Goal: Information Seeking & Learning: Learn about a topic

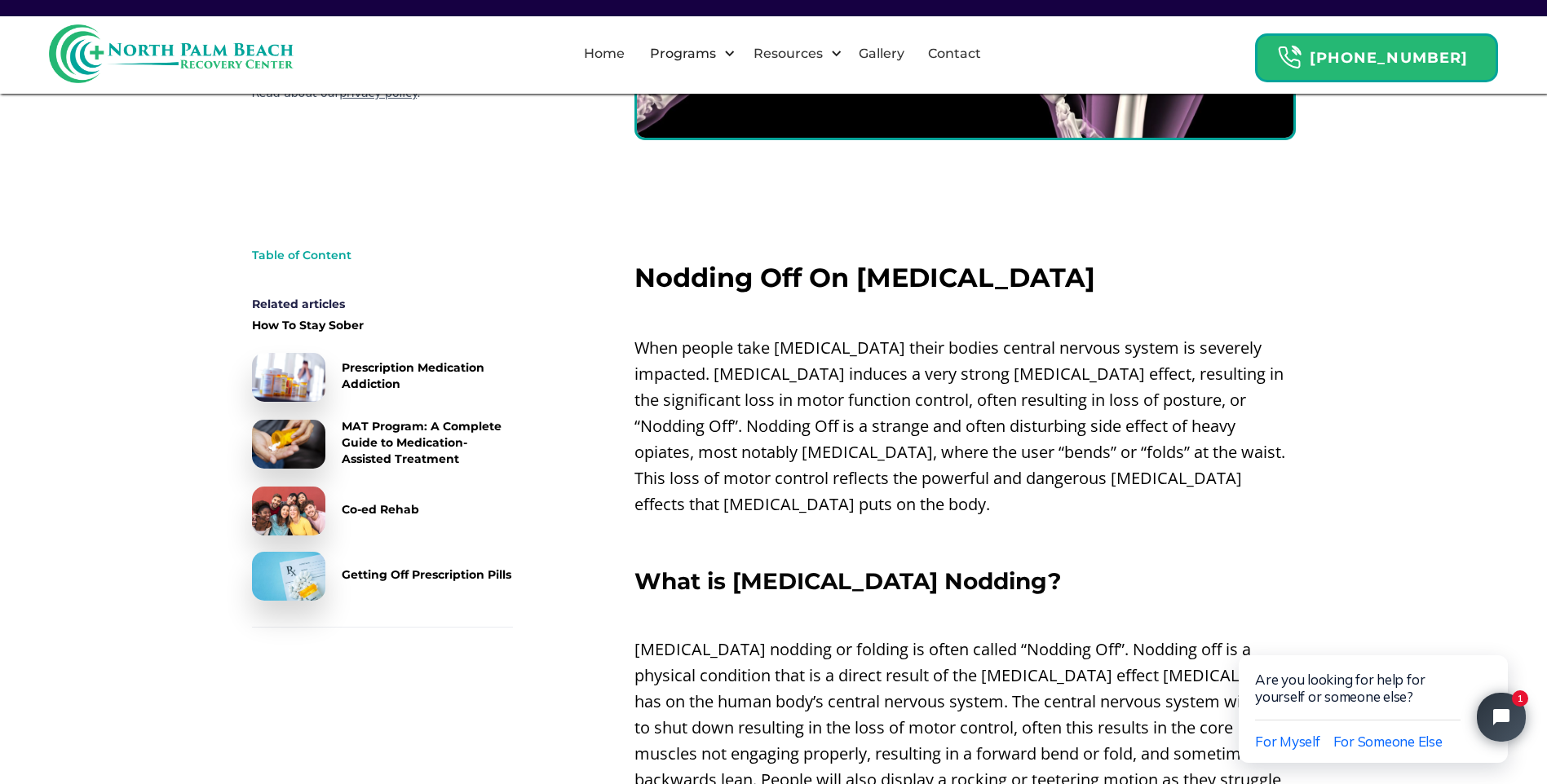
scroll to position [734, 0]
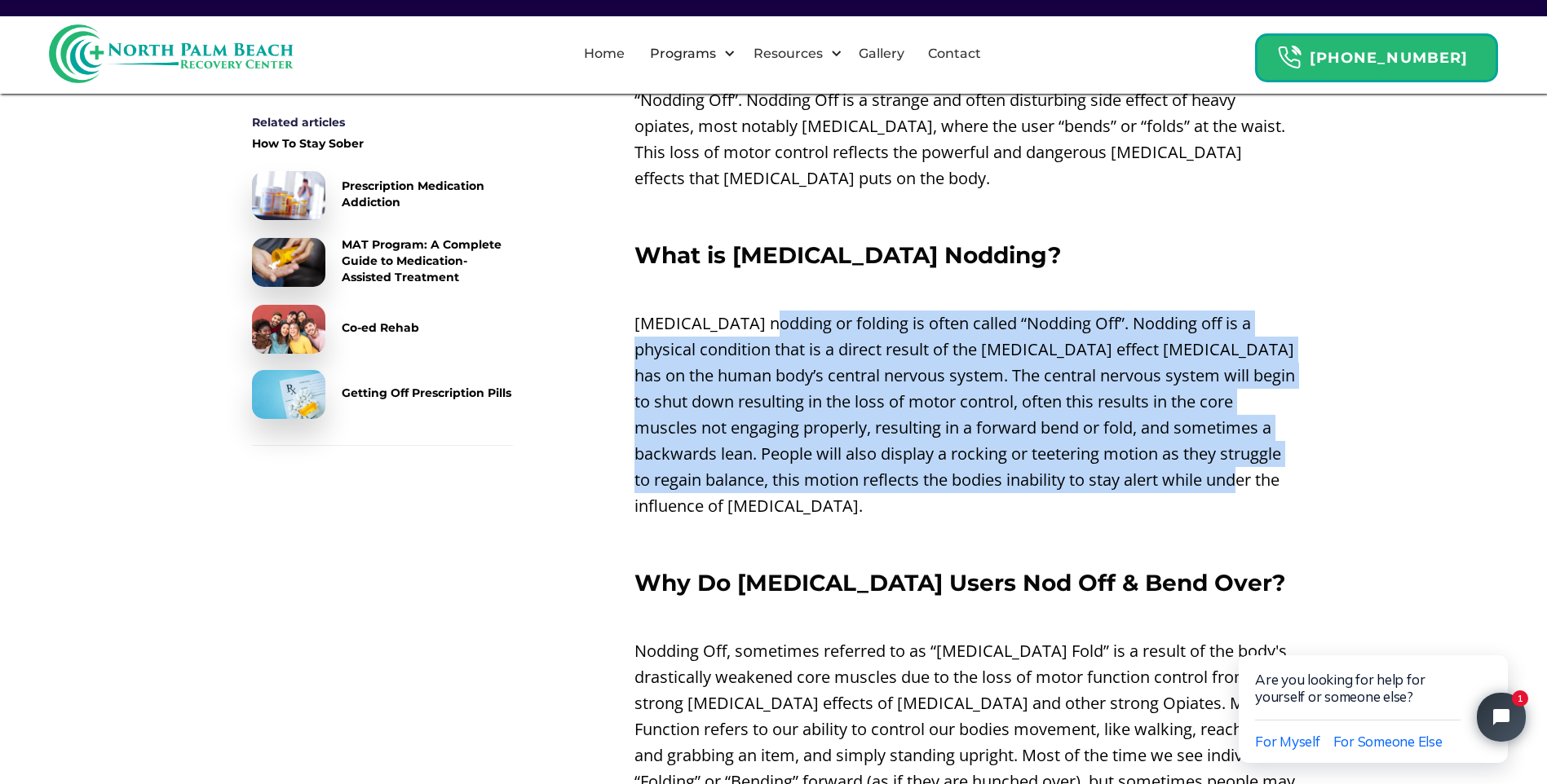
drag, startPoint x: 783, startPoint y: 298, endPoint x: 1285, endPoint y: 462, distance: 528.1
click at [1285, 462] on p "[MEDICAL_DATA] nodding or folding is often called “Nodding Off”. Nodding off is…" at bounding box center [966, 415] width 662 height 209
drag, startPoint x: 1285, startPoint y: 462, endPoint x: 1195, endPoint y: 503, distance: 98.9
click at [1195, 527] on p "‍" at bounding box center [966, 540] width 662 height 26
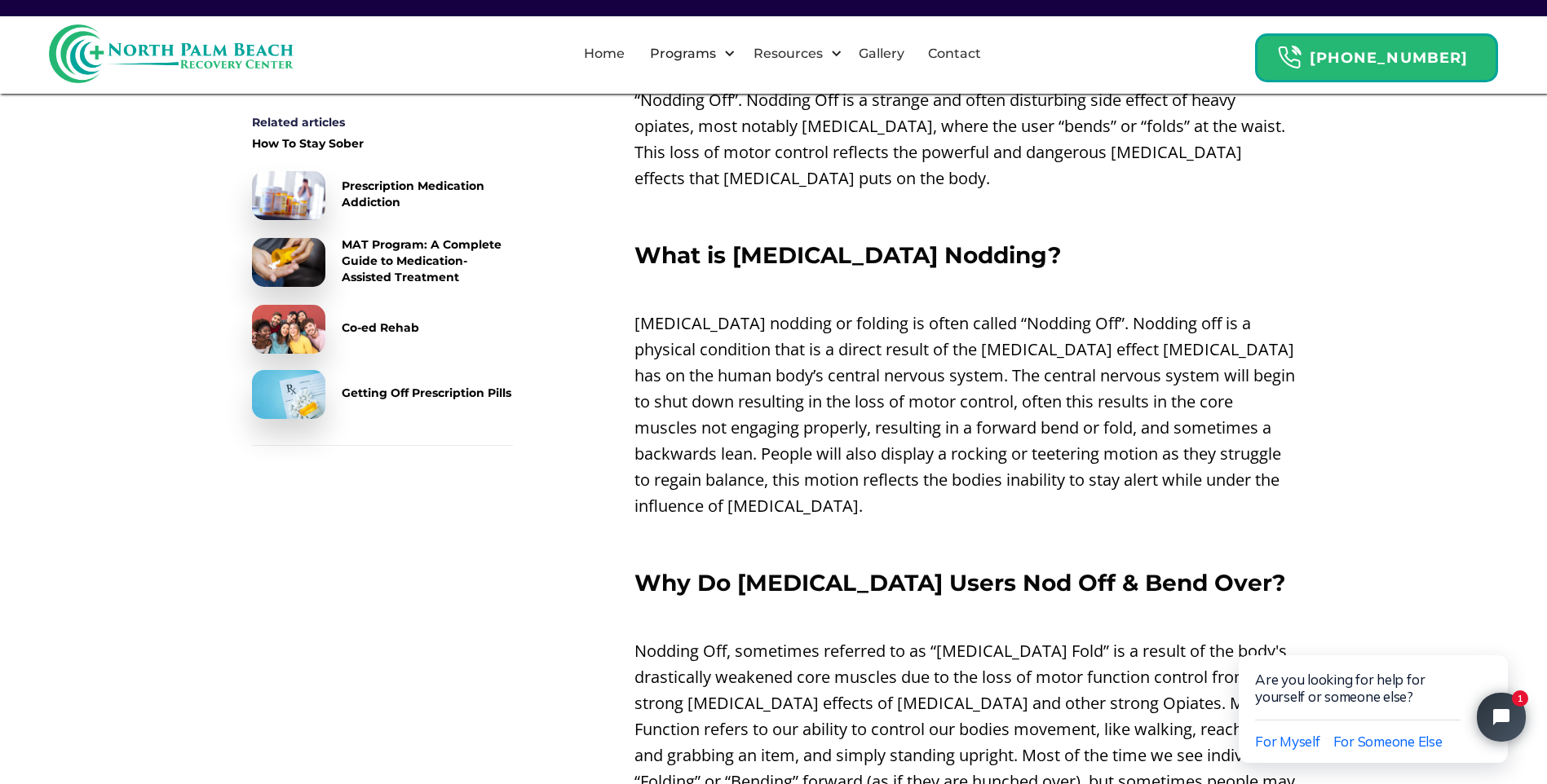
scroll to position [1141, 0]
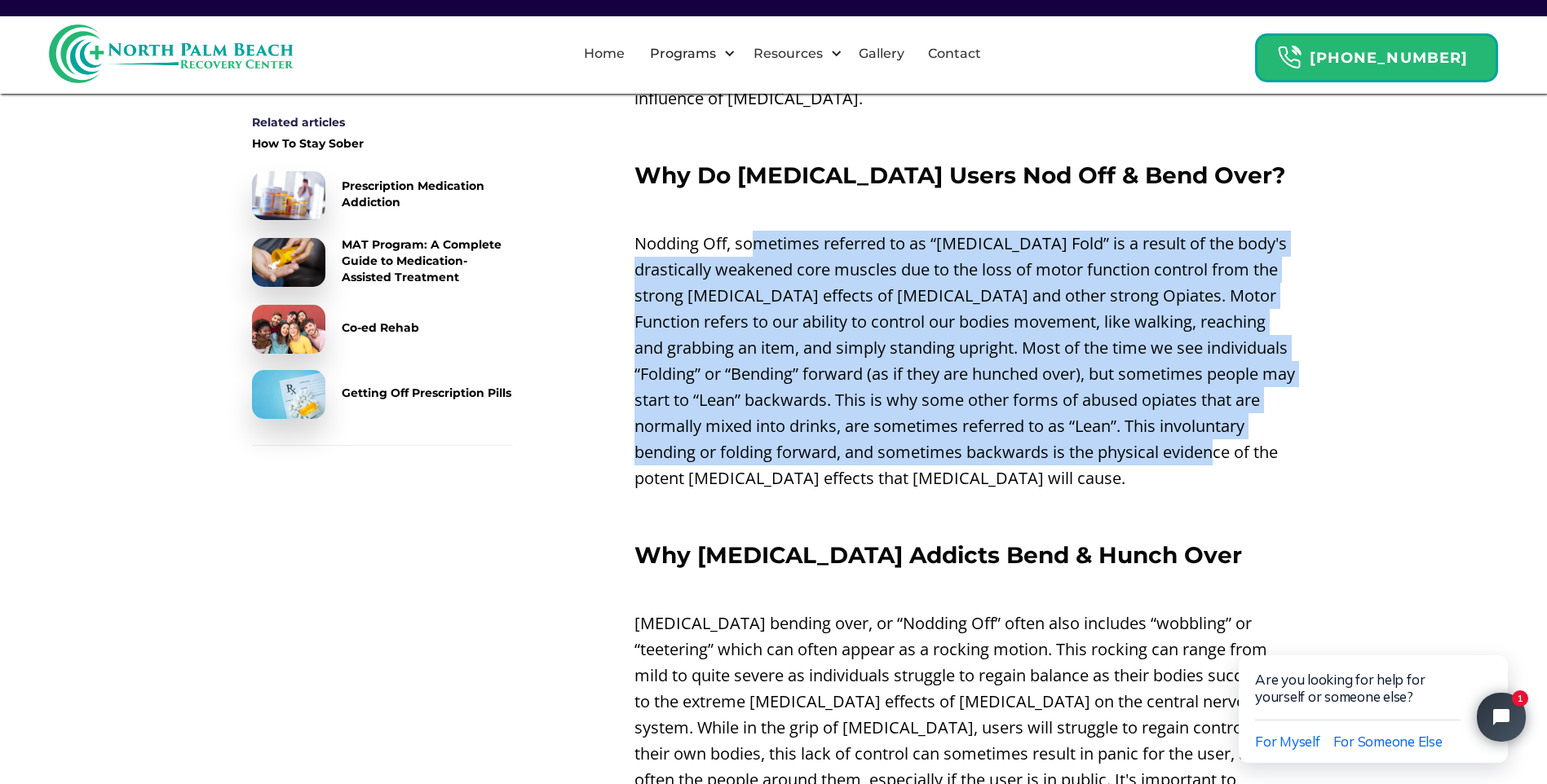
drag, startPoint x: 752, startPoint y: 221, endPoint x: 1269, endPoint y: 429, distance: 557.3
click at [1269, 429] on p "Nodding Off, sometimes referred to as “[MEDICAL_DATA] Fold” is a result of the …" at bounding box center [966, 361] width 662 height 261
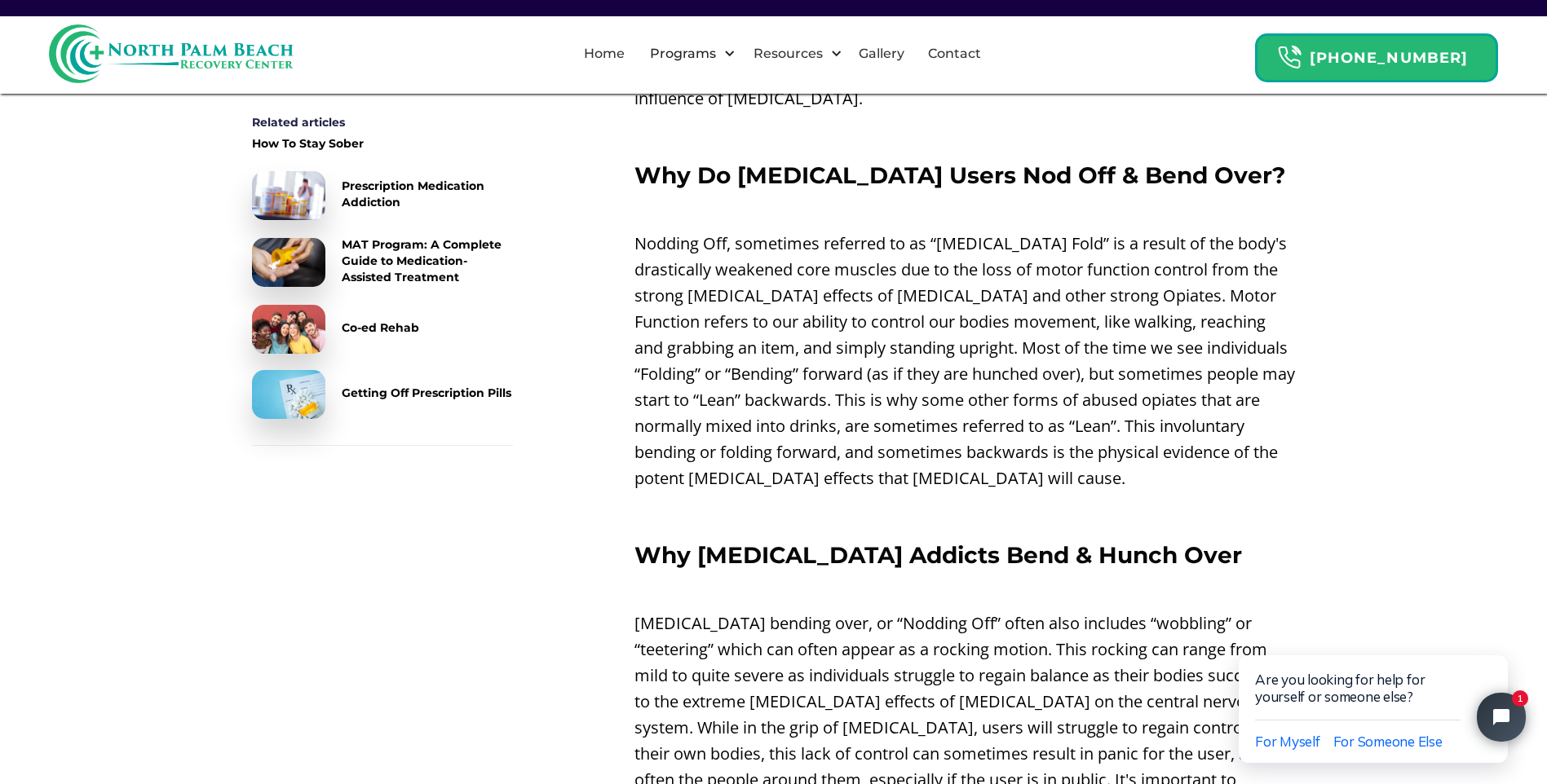
drag, startPoint x: 1269, startPoint y: 429, endPoint x: 1189, endPoint y: 455, distance: 84.1
click at [1189, 455] on p "Nodding Off, sometimes referred to as “[MEDICAL_DATA] Fold” is a result of the …" at bounding box center [966, 361] width 662 height 261
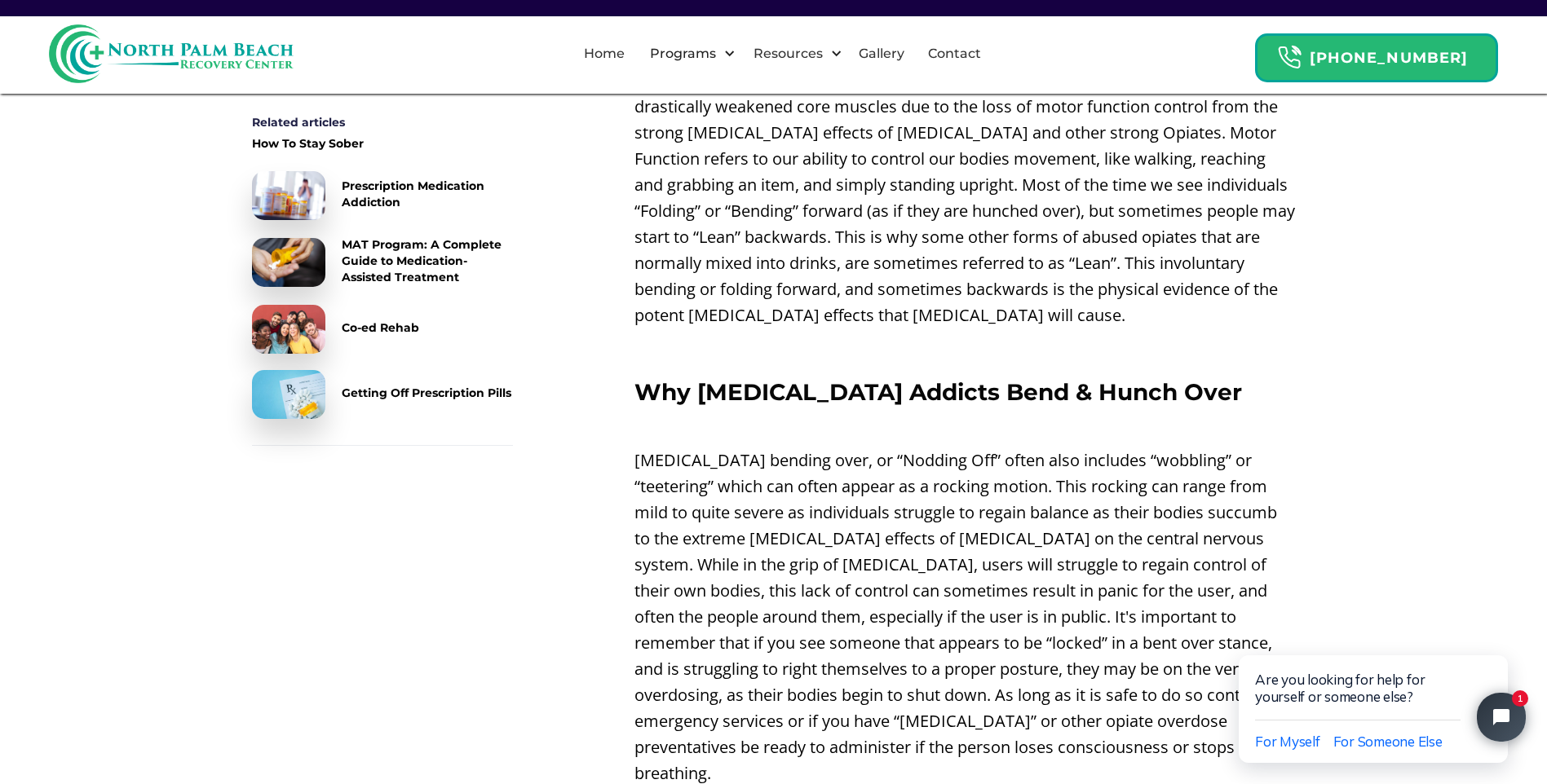
scroll to position [1468, 0]
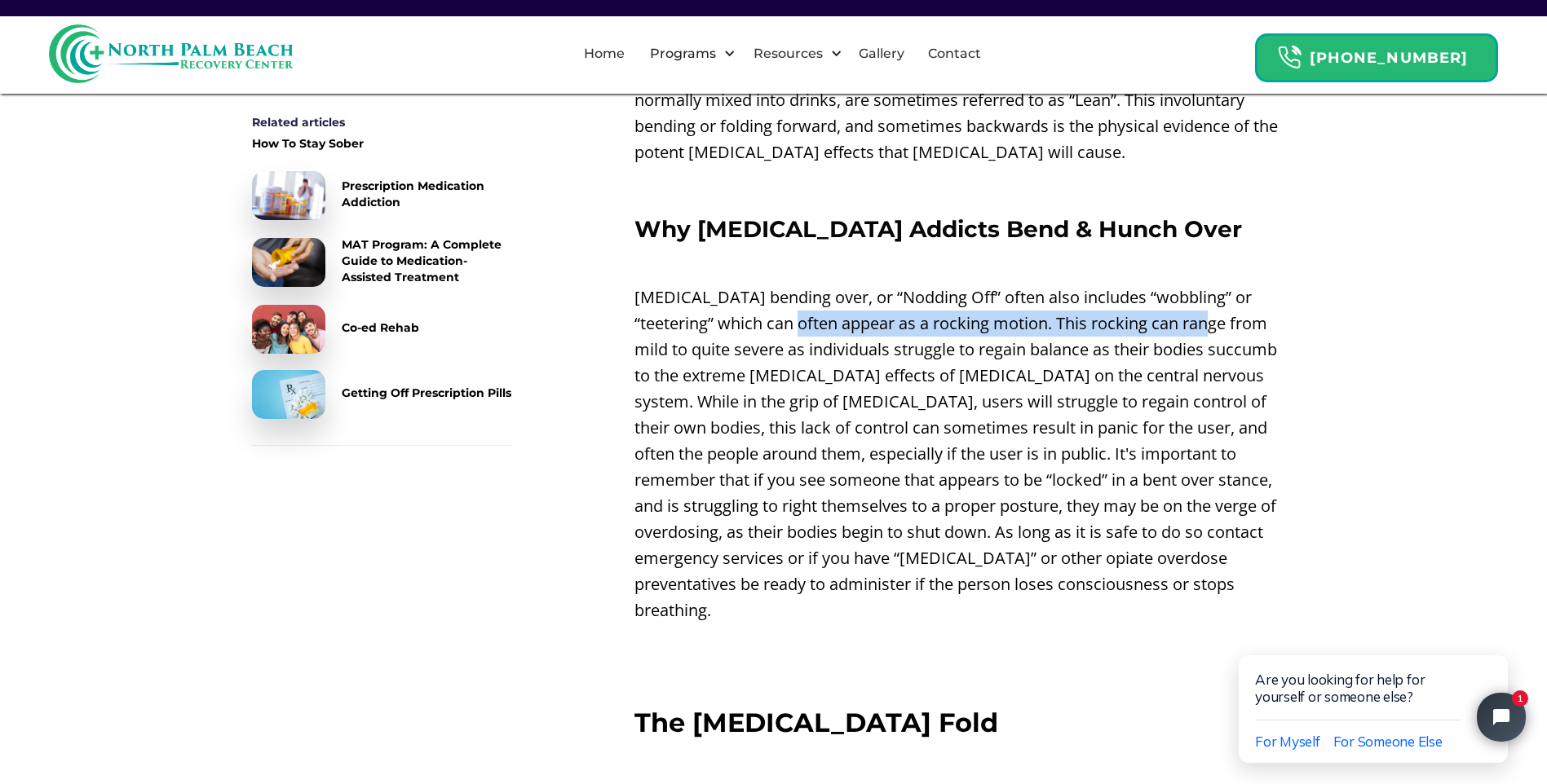
drag, startPoint x: 791, startPoint y: 300, endPoint x: 1177, endPoint y: 310, distance: 386.1
click at [1177, 310] on p "[MEDICAL_DATA] bending over, or “Nodding Off” often also includes “wobbling” or…" at bounding box center [966, 453] width 662 height 339
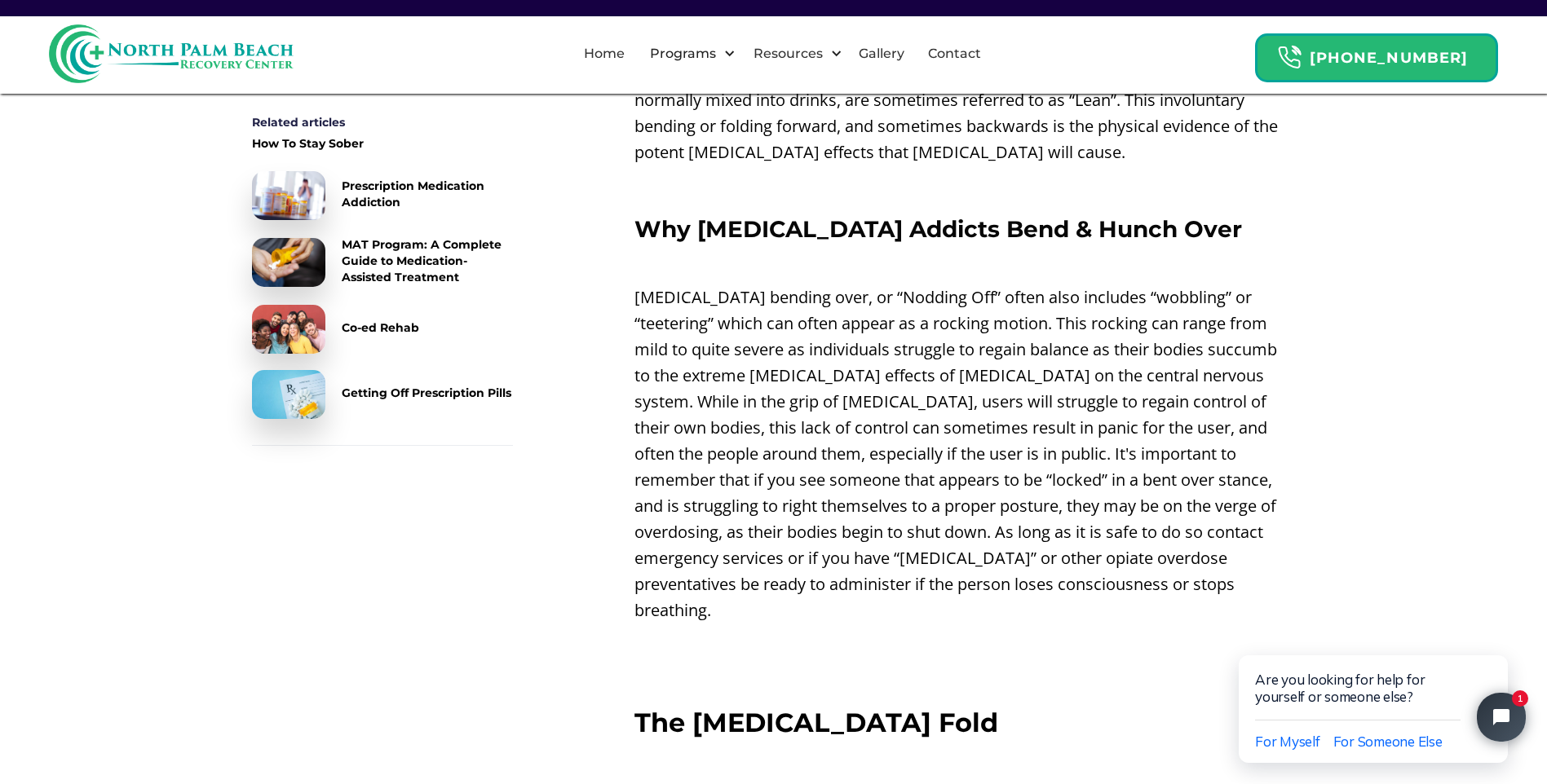
click at [1360, 452] on div "Back To Resource Center NPB Recovery 8 min read Why [MEDICAL_DATA] Users Bend O…" at bounding box center [773, 671] width 1547 height 4179
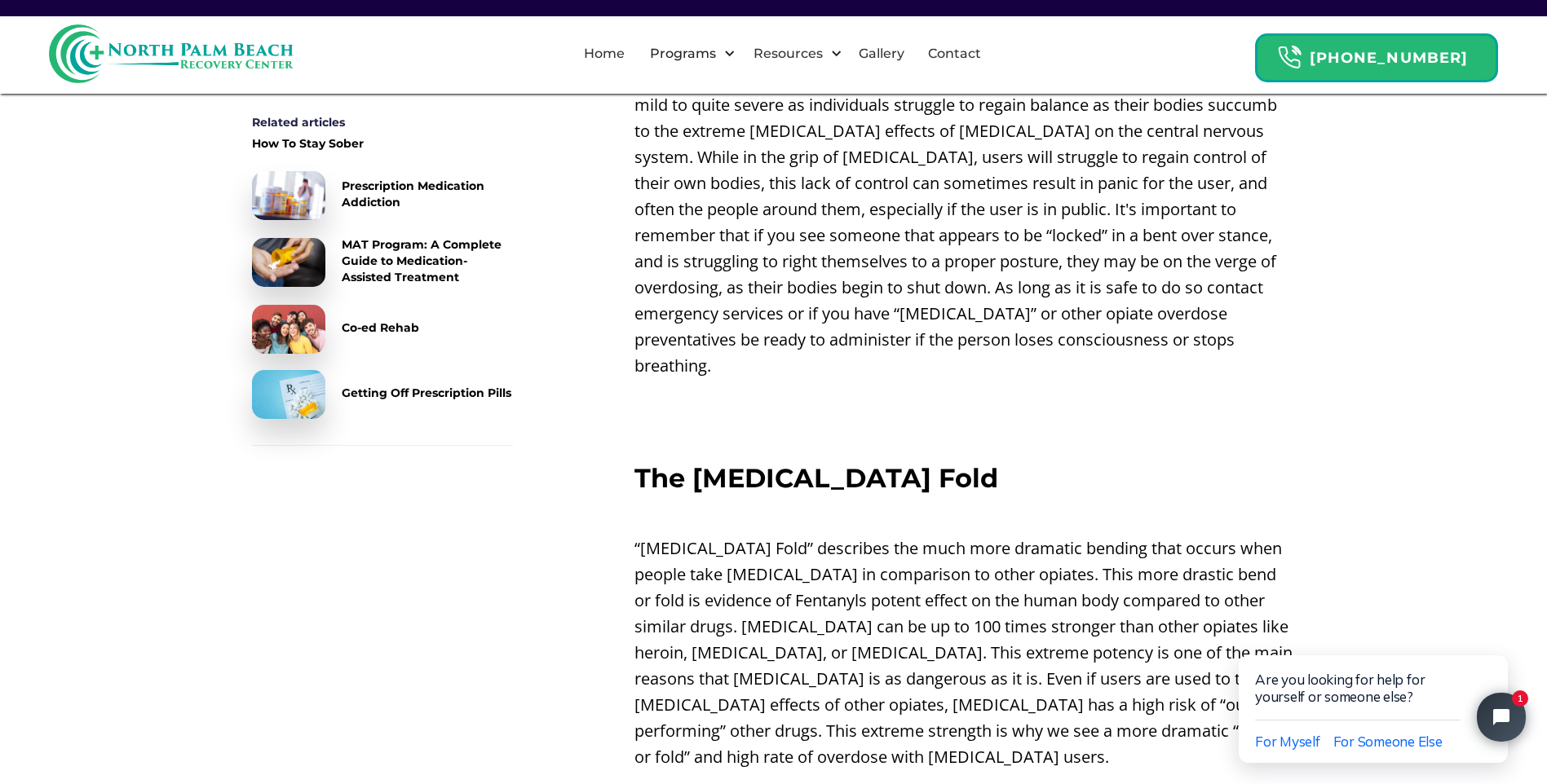
scroll to position [1794, 0]
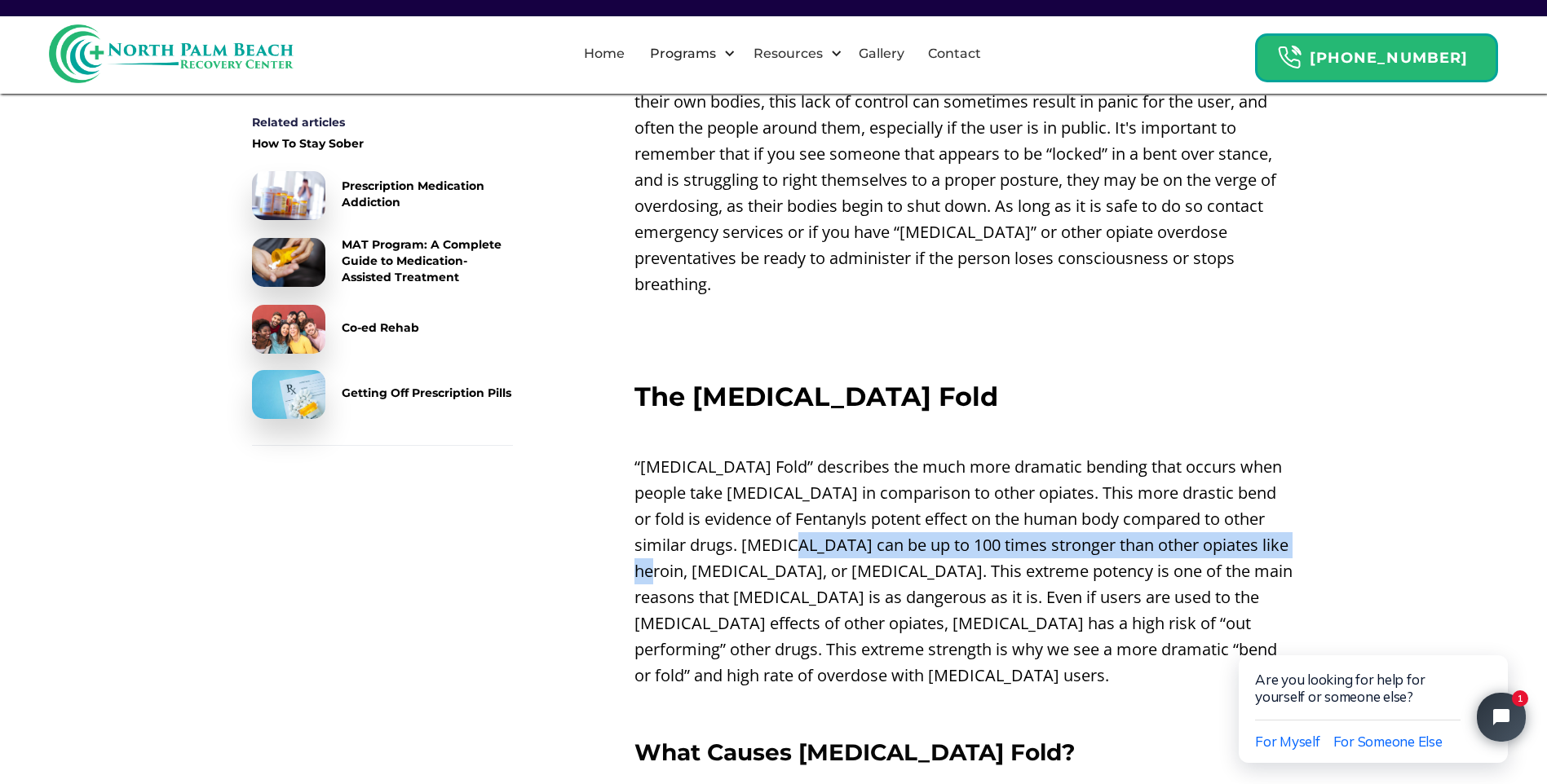
drag, startPoint x: 778, startPoint y: 487, endPoint x: 1281, endPoint y: 492, distance: 503.0
click at [1281, 492] on p "“[MEDICAL_DATA] Fold” describes the much more dramatic bending that occurs when…" at bounding box center [966, 571] width 662 height 235
click at [565, 565] on div "Table of Content Related articles How To Stay Sober Prescription Medication Add…" at bounding box center [774, 602] width 1044 height 3482
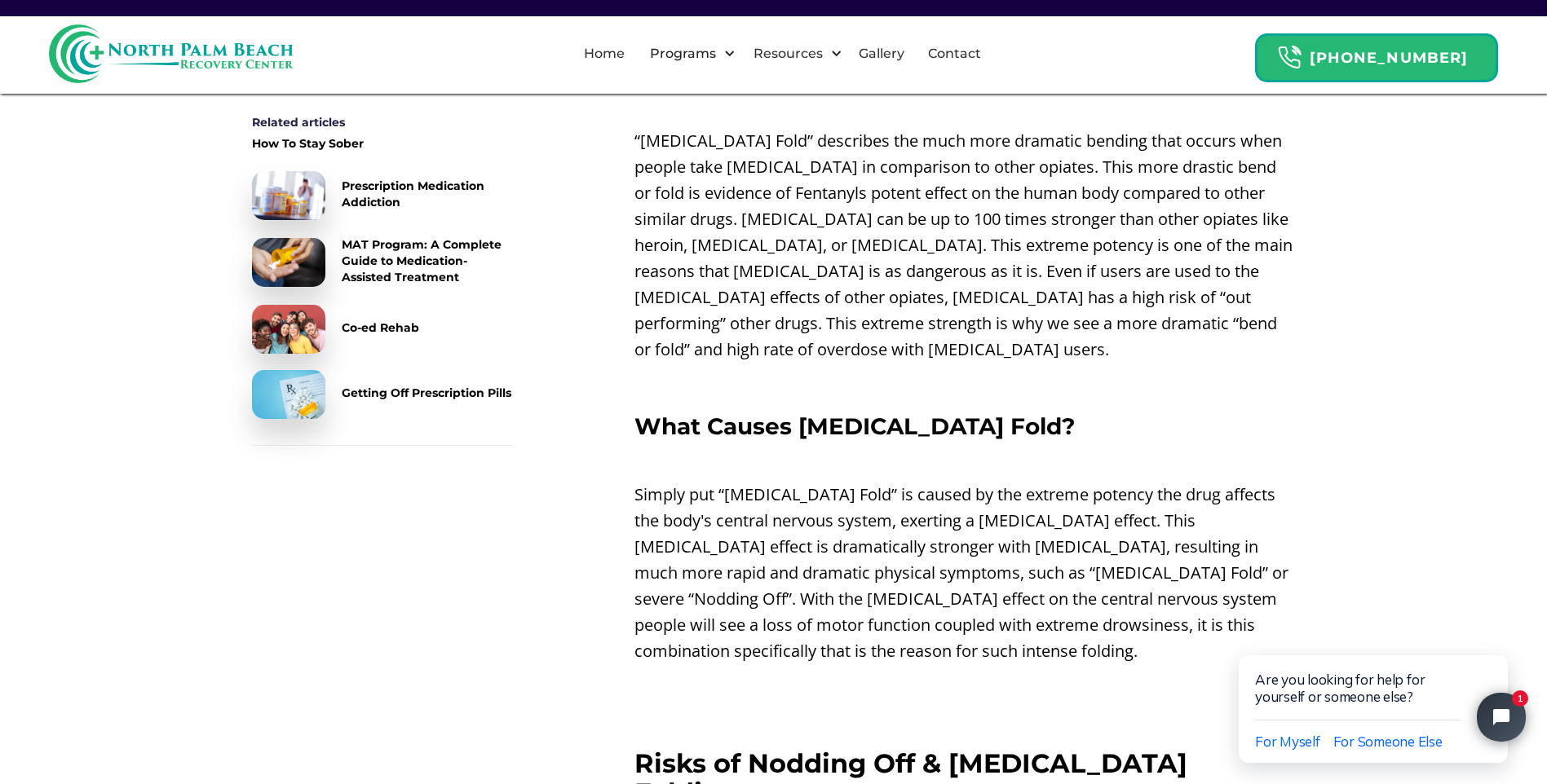
scroll to position [2201, 0]
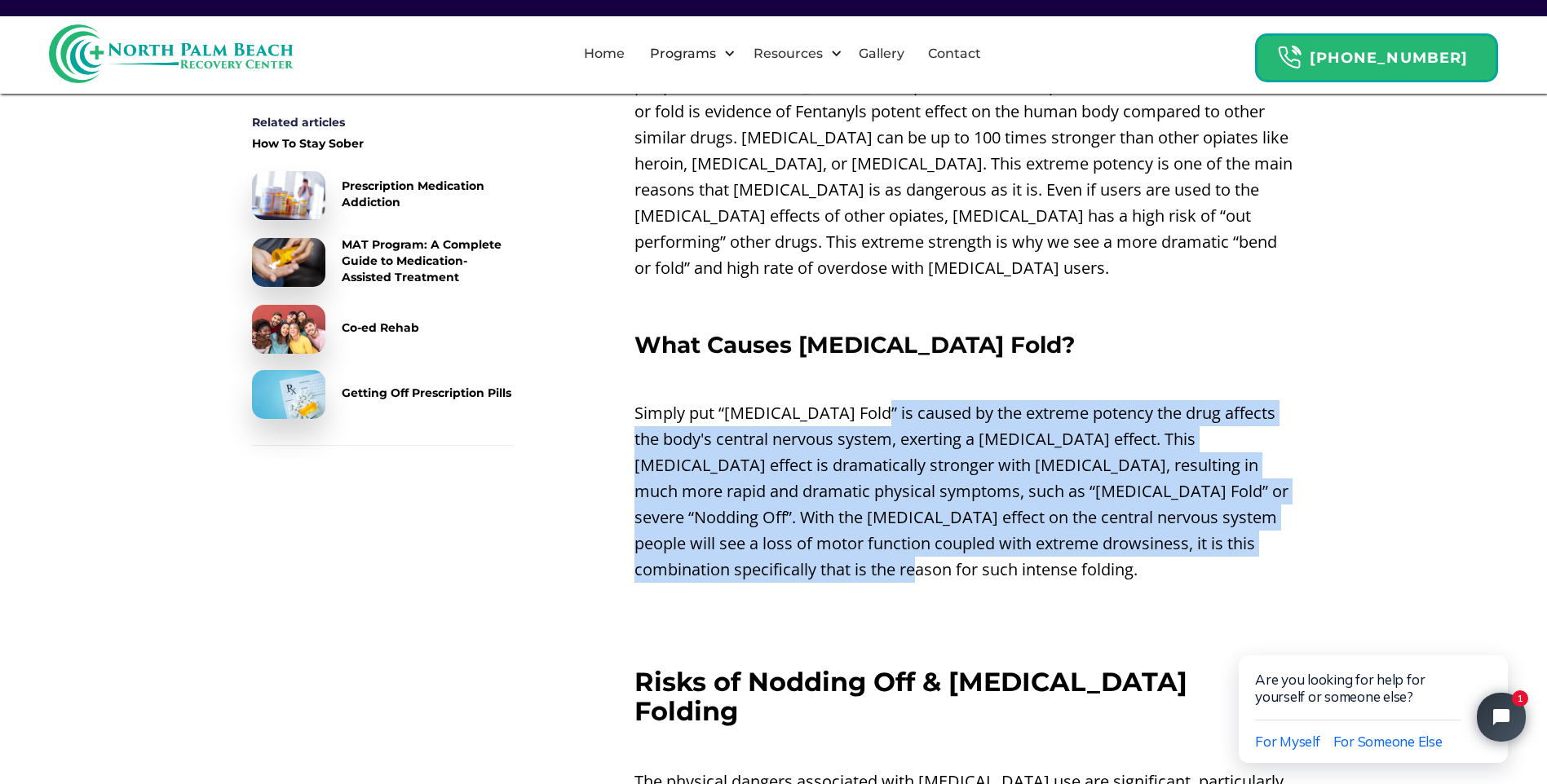
drag, startPoint x: 861, startPoint y: 336, endPoint x: 1282, endPoint y: 506, distance: 454.0
click at [1282, 506] on div "Nodding Off On [MEDICAL_DATA] ‍ When people take [MEDICAL_DATA] their bodies ce…" at bounding box center [966, 168] width 662 height 3429
drag, startPoint x: 1282, startPoint y: 506, endPoint x: 1091, endPoint y: 555, distance: 197.2
click at [1091, 625] on p "‍" at bounding box center [966, 639] width 662 height 26
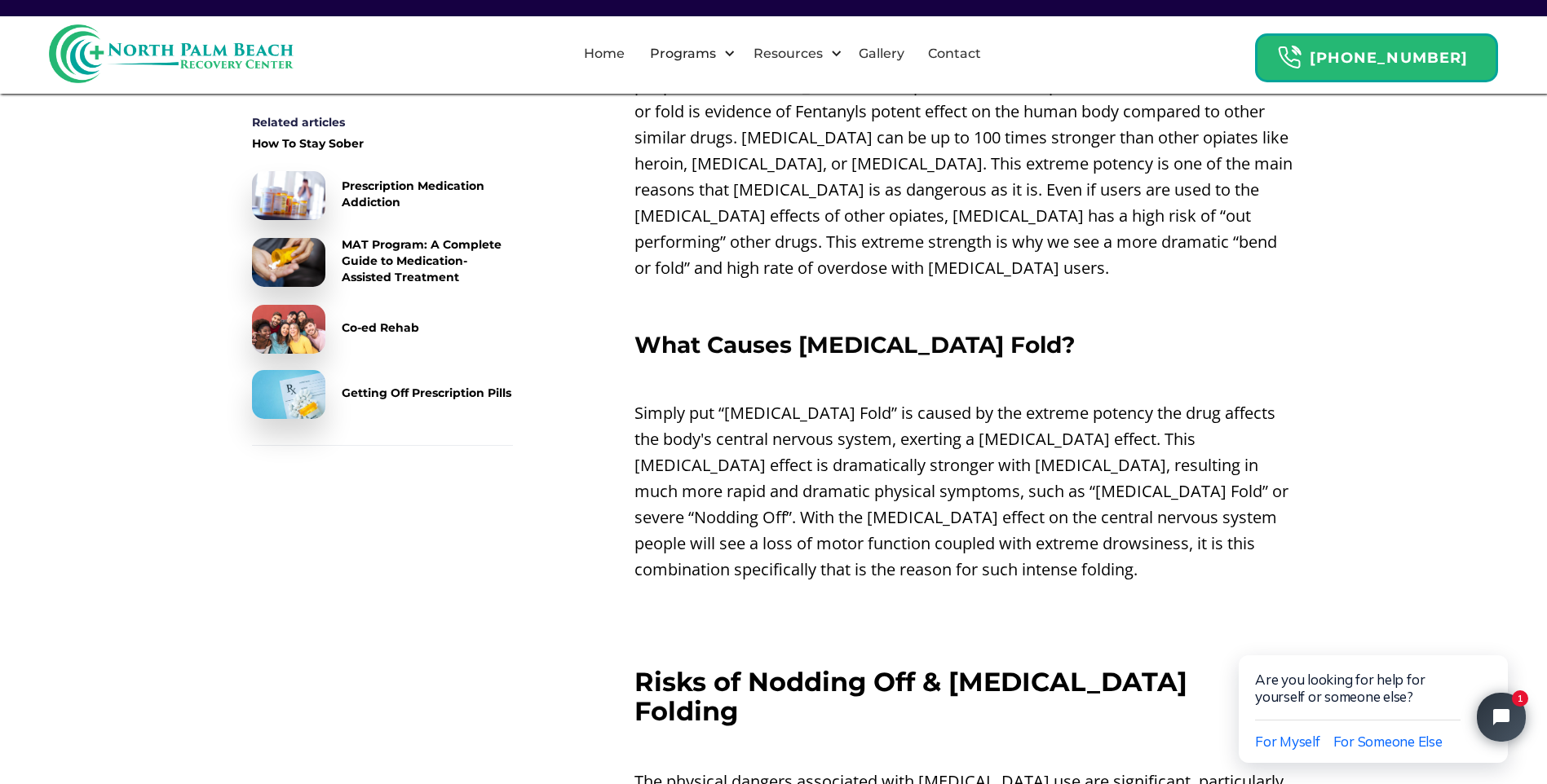
scroll to position [2609, 0]
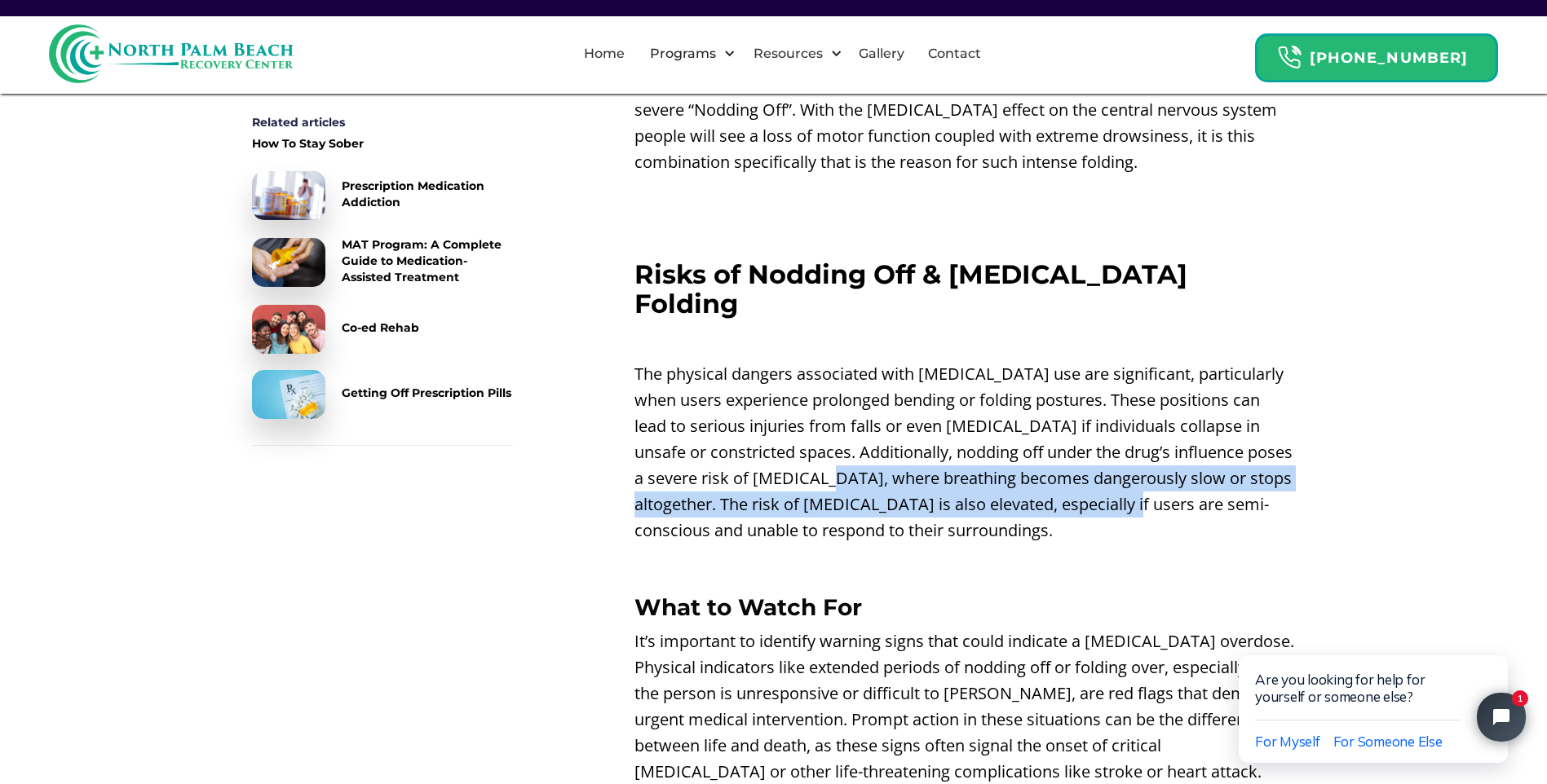
drag, startPoint x: 822, startPoint y: 366, endPoint x: 1131, endPoint y: 405, distance: 311.5
click at [1131, 405] on p "The physical dangers associated with [MEDICAL_DATA] use are significant, partic…" at bounding box center [966, 452] width 662 height 182
drag, startPoint x: 1131, startPoint y: 405, endPoint x: 1077, endPoint y: 424, distance: 57.2
click at [1077, 424] on p "The physical dangers associated with [MEDICAL_DATA] use are significant, partic…" at bounding box center [966, 452] width 662 height 182
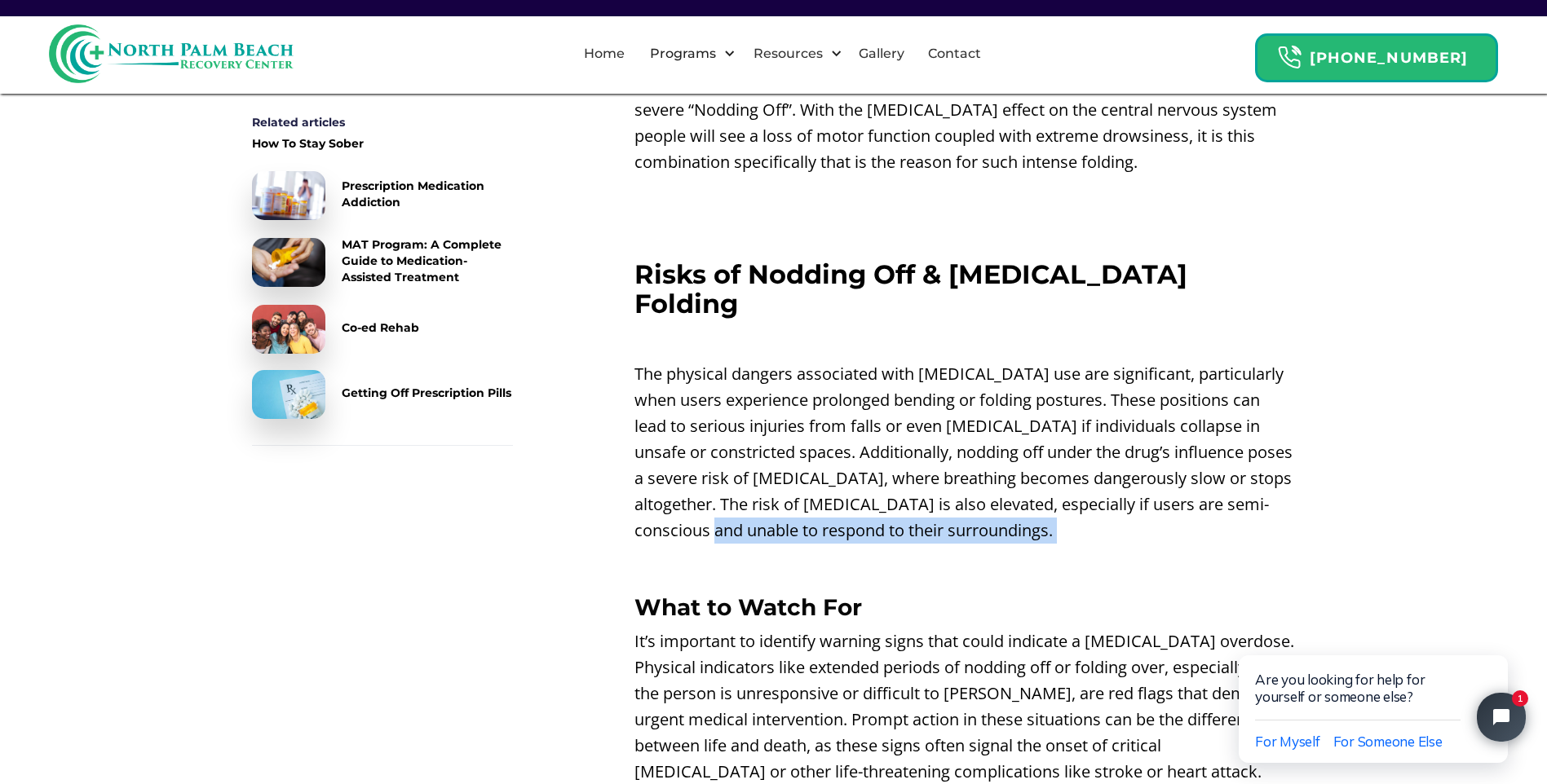
drag, startPoint x: 706, startPoint y: 425, endPoint x: 999, endPoint y: 450, distance: 294.1
drag, startPoint x: 999, startPoint y: 450, endPoint x: 1028, endPoint y: 454, distance: 29.3
click at [1028, 552] on p "‍" at bounding box center [966, 565] width 662 height 26
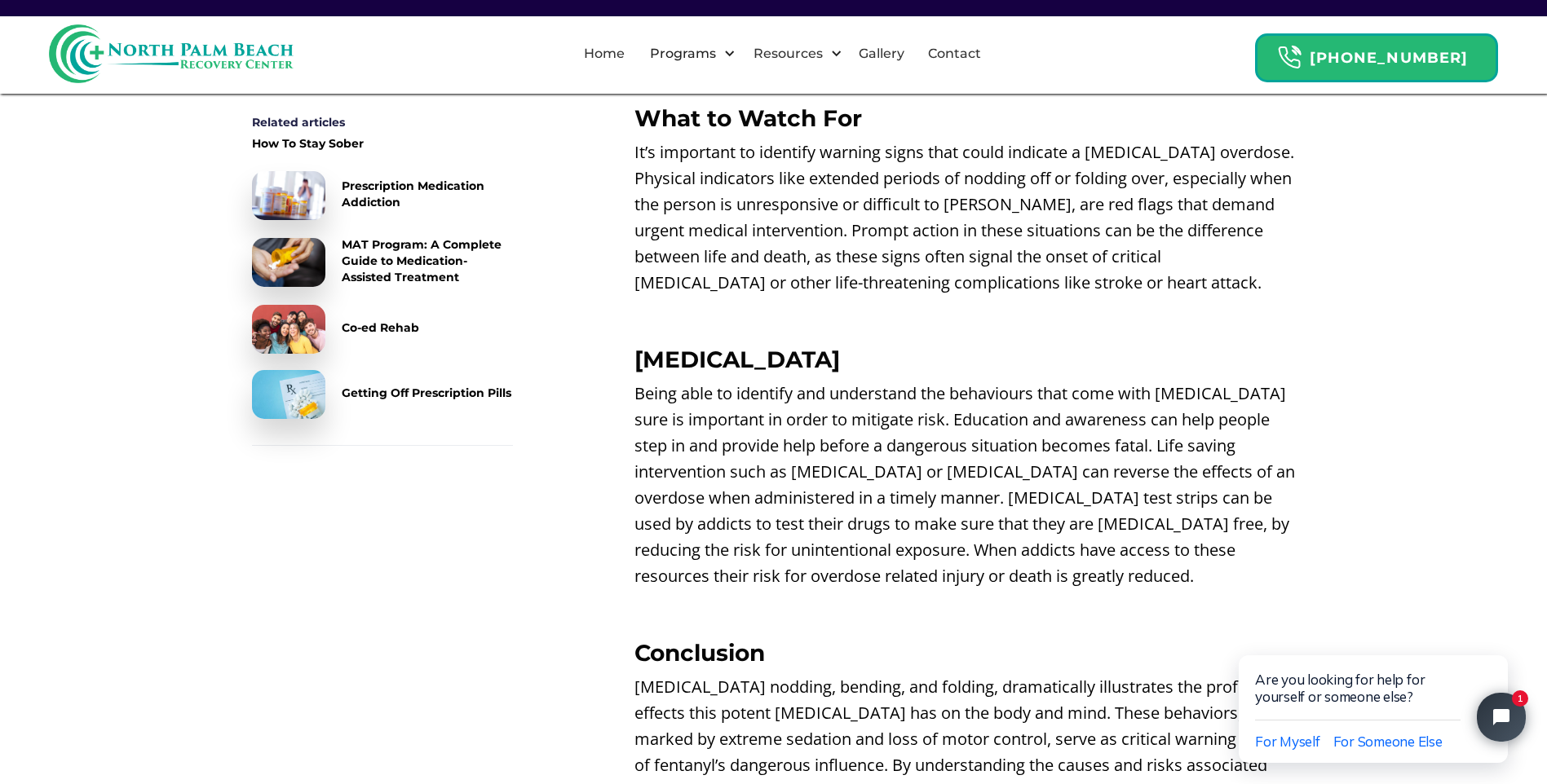
scroll to position [3506, 0]
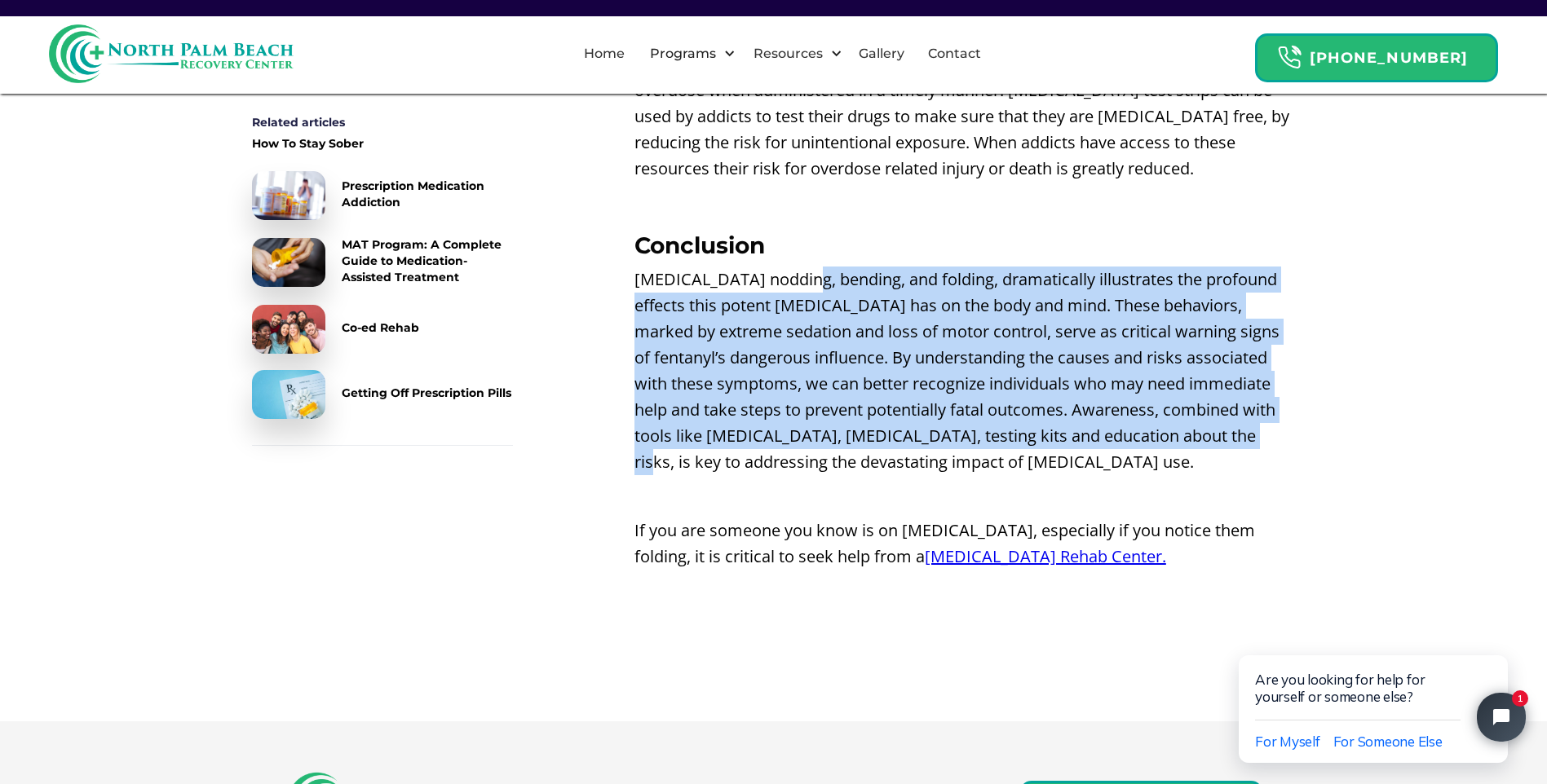
drag, startPoint x: 797, startPoint y: 176, endPoint x: 1269, endPoint y: 330, distance: 496.5
click at [1269, 330] on p "[MEDICAL_DATA] nodding, bending, and folding, dramatically illustrates the prof…" at bounding box center [966, 370] width 662 height 209
